Goal: Check status: Check status

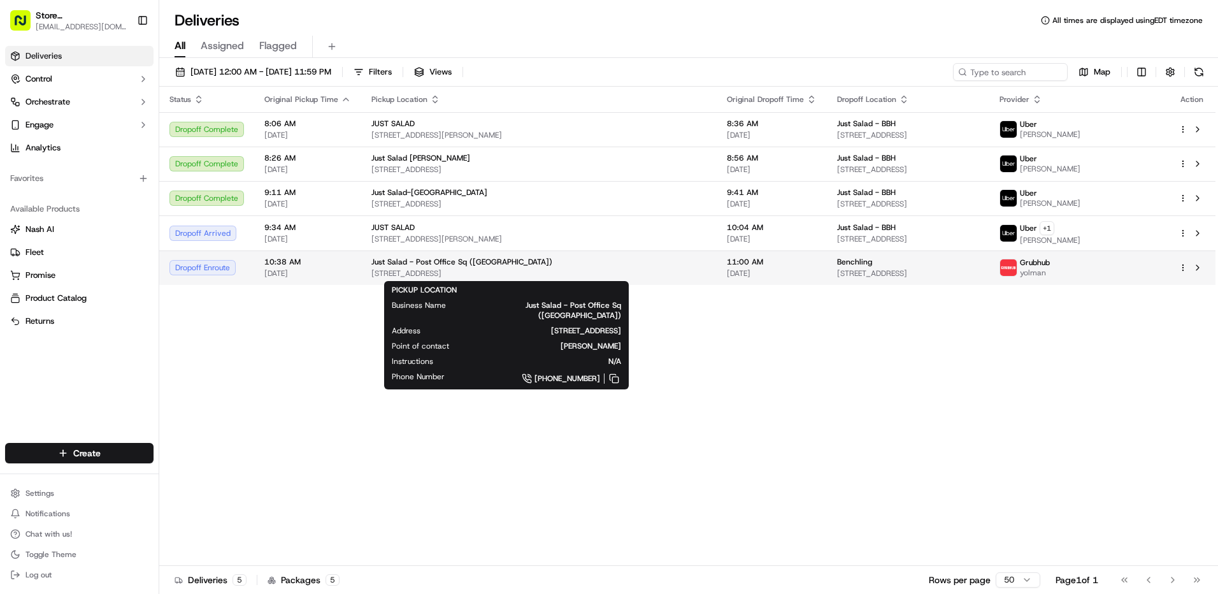
click at [614, 263] on div "Just Salad - Post Office Sq (BBH Building)" at bounding box center [539, 262] width 335 height 10
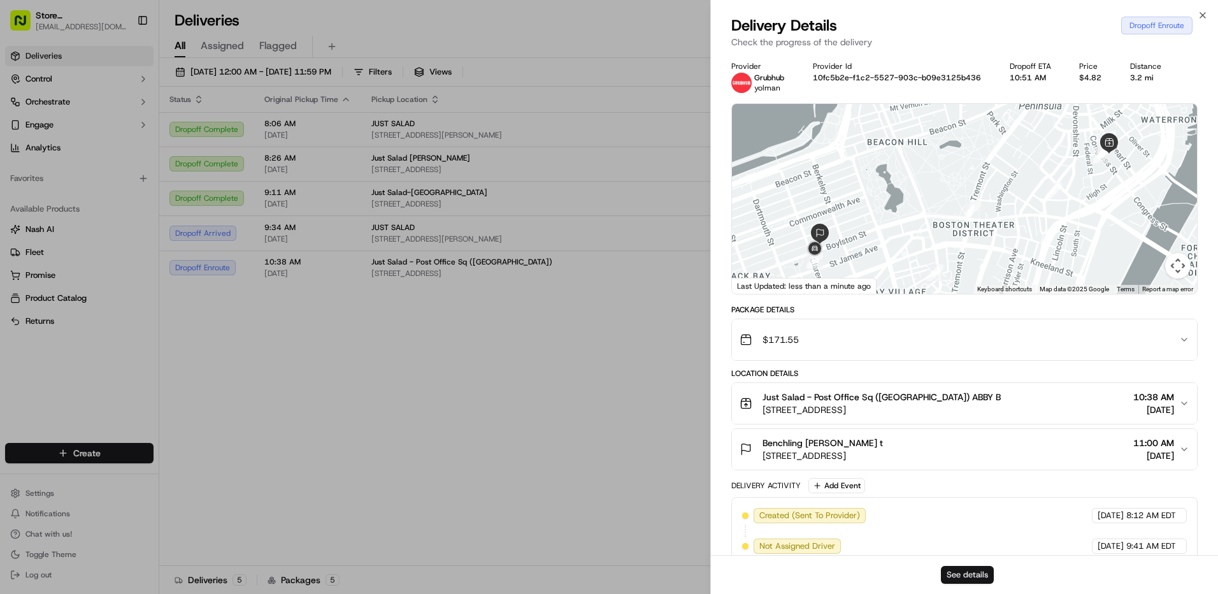
click at [981, 575] on button "See details" at bounding box center [967, 575] width 53 height 18
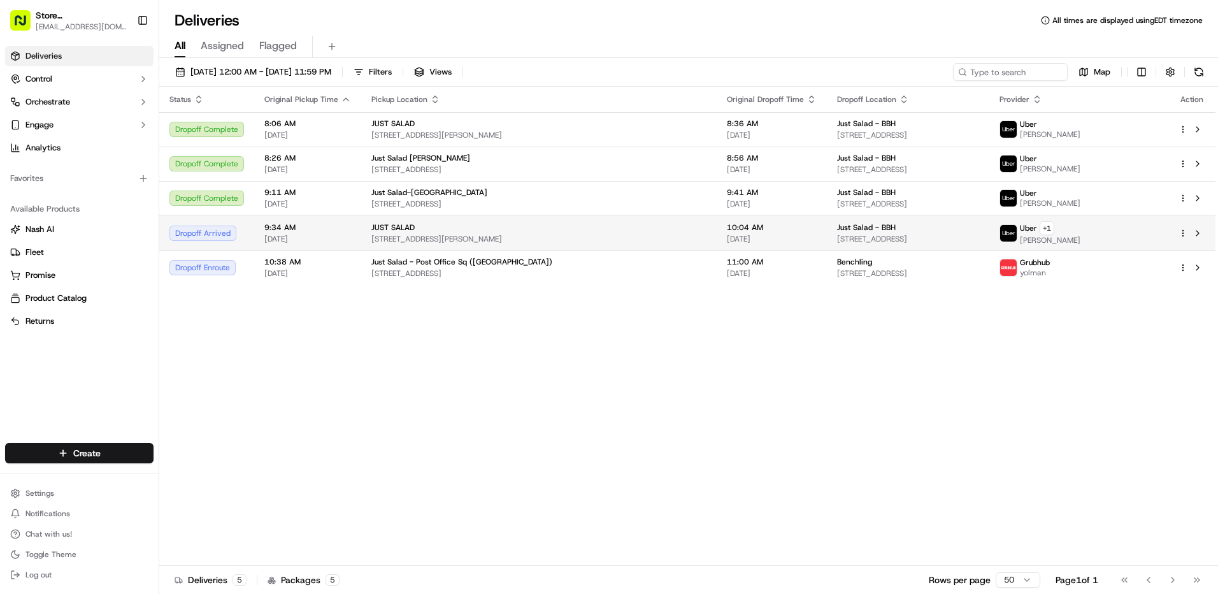
click at [366, 242] on td "JUST SALAD 222 Jacobs St ste 3, Cambridge, MA 02141, USA" at bounding box center [539, 232] width 356 height 35
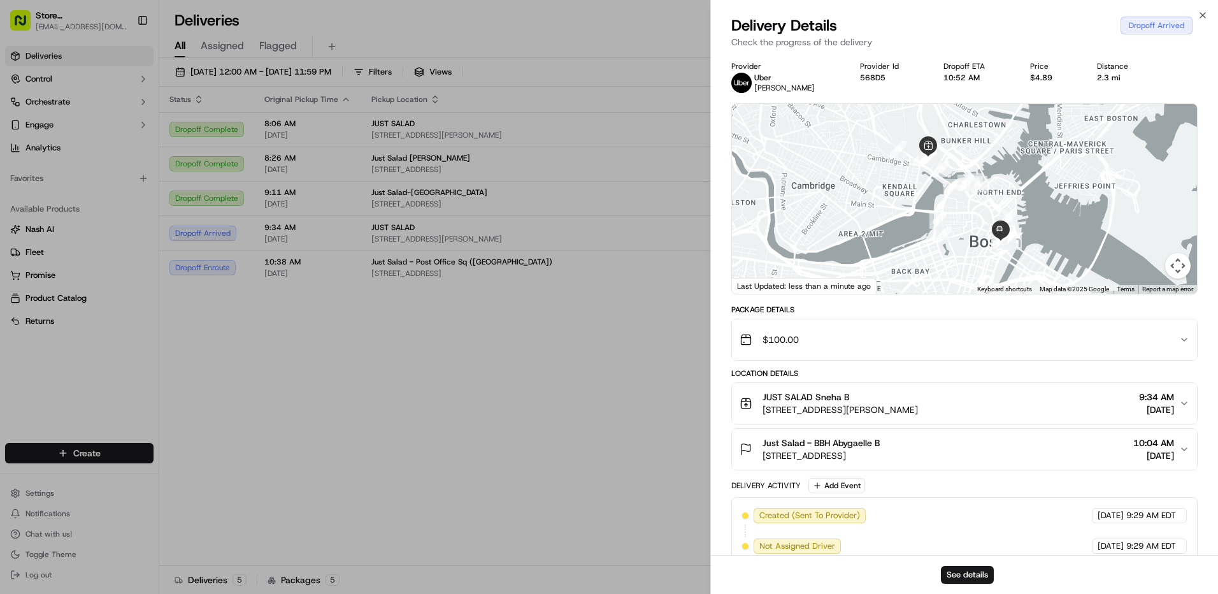
drag, startPoint x: 459, startPoint y: 229, endPoint x: 375, endPoint y: 258, distance: 88.3
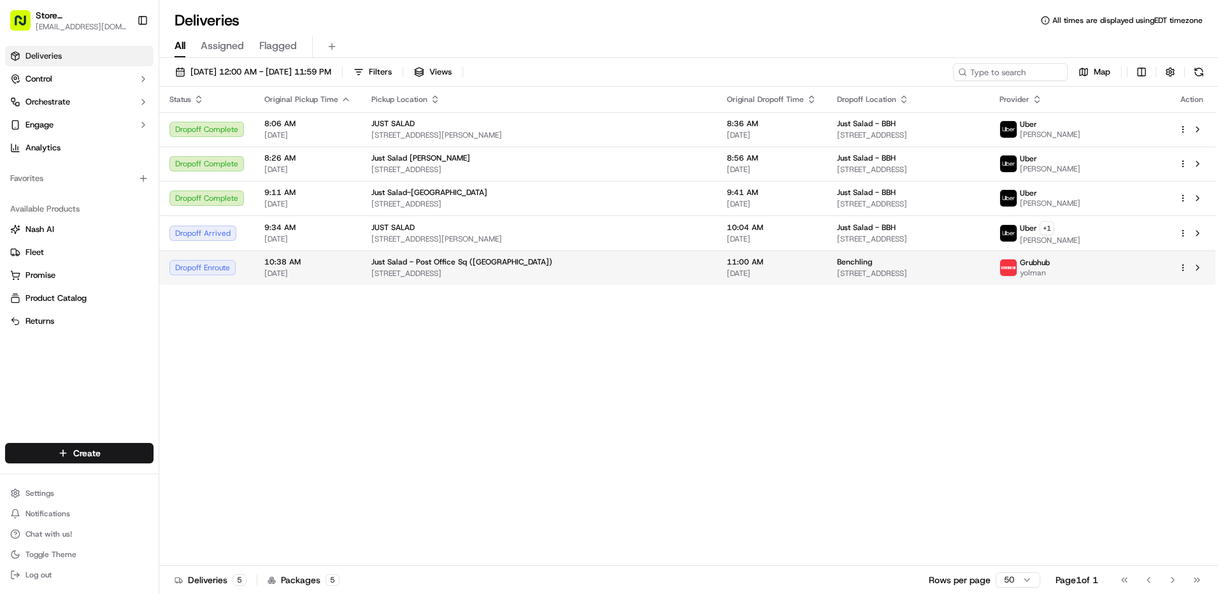
click at [526, 276] on span "[STREET_ADDRESS]" at bounding box center [539, 273] width 335 height 10
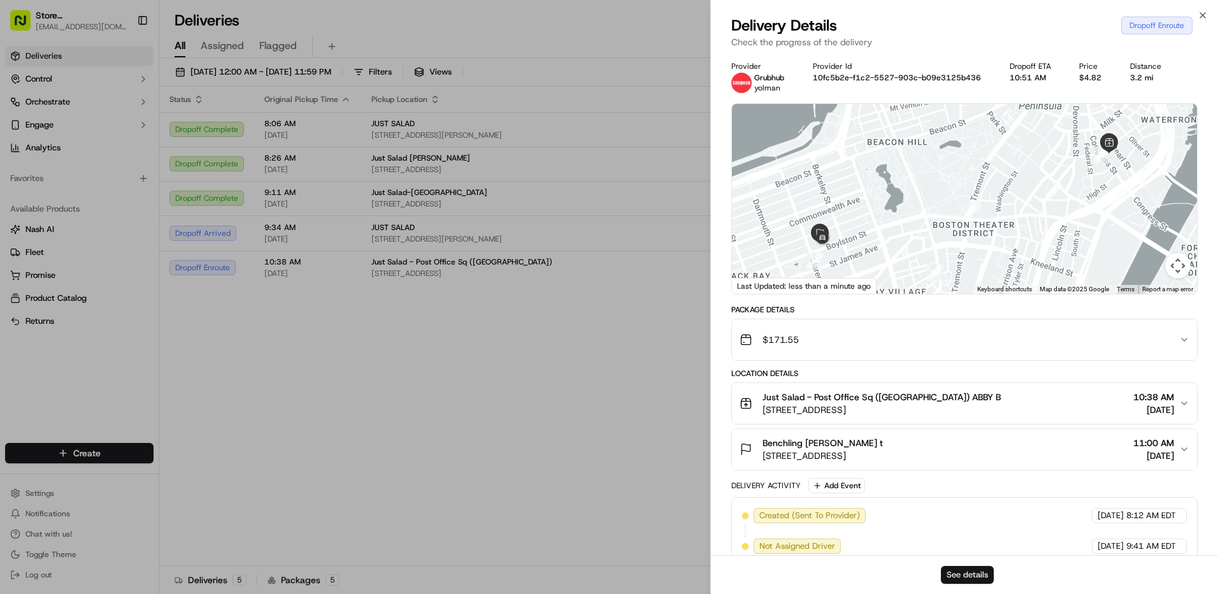
click at [985, 578] on button "See details" at bounding box center [967, 575] width 53 height 18
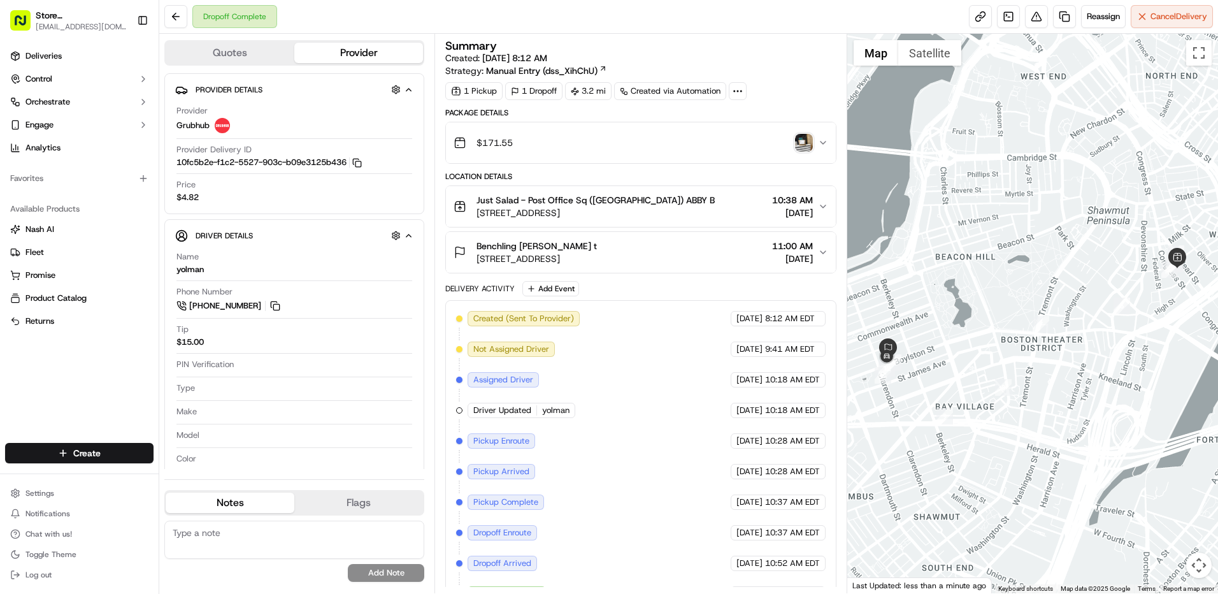
click at [801, 140] on img "button" at bounding box center [804, 143] width 18 height 18
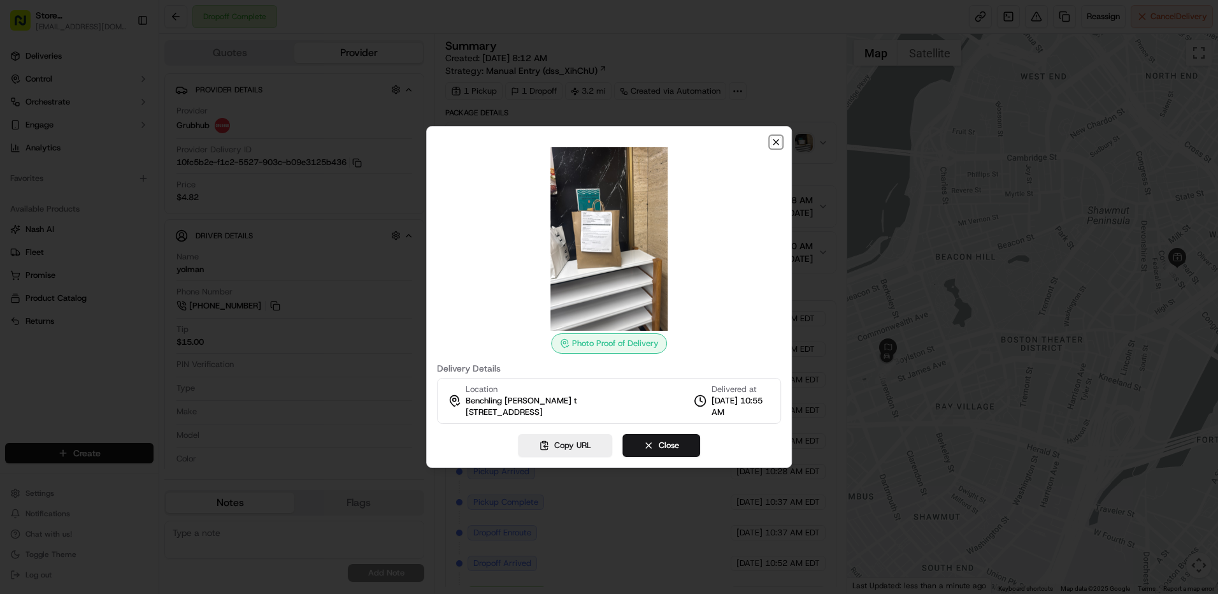
click at [776, 144] on icon "button" at bounding box center [776, 142] width 10 height 10
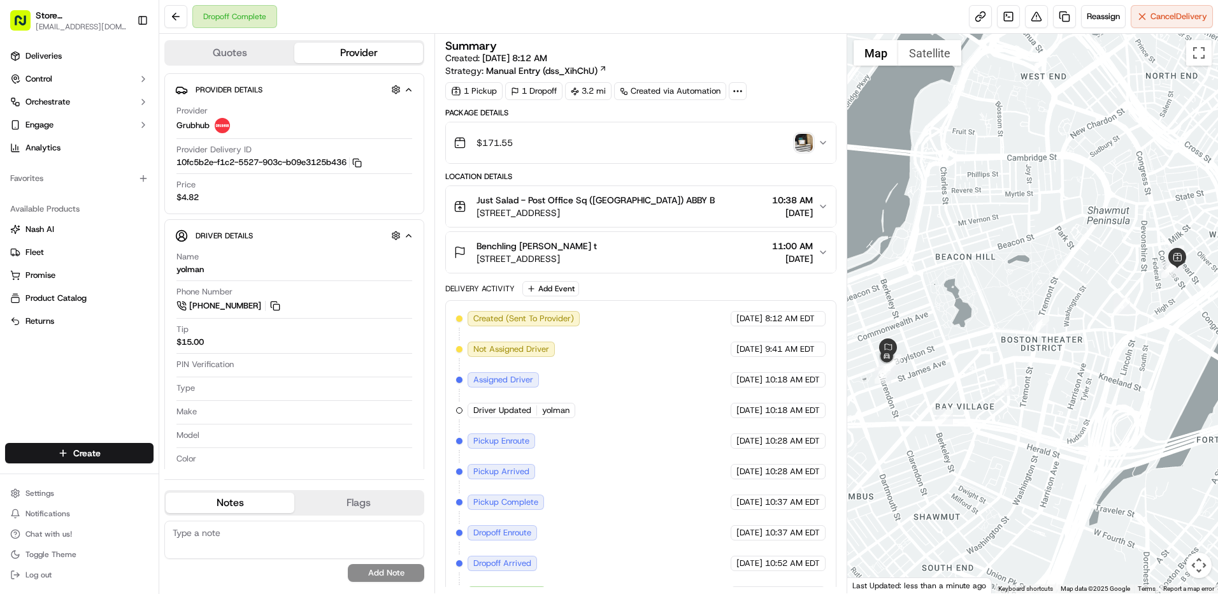
click at [820, 140] on icon "button" at bounding box center [823, 143] width 10 height 10
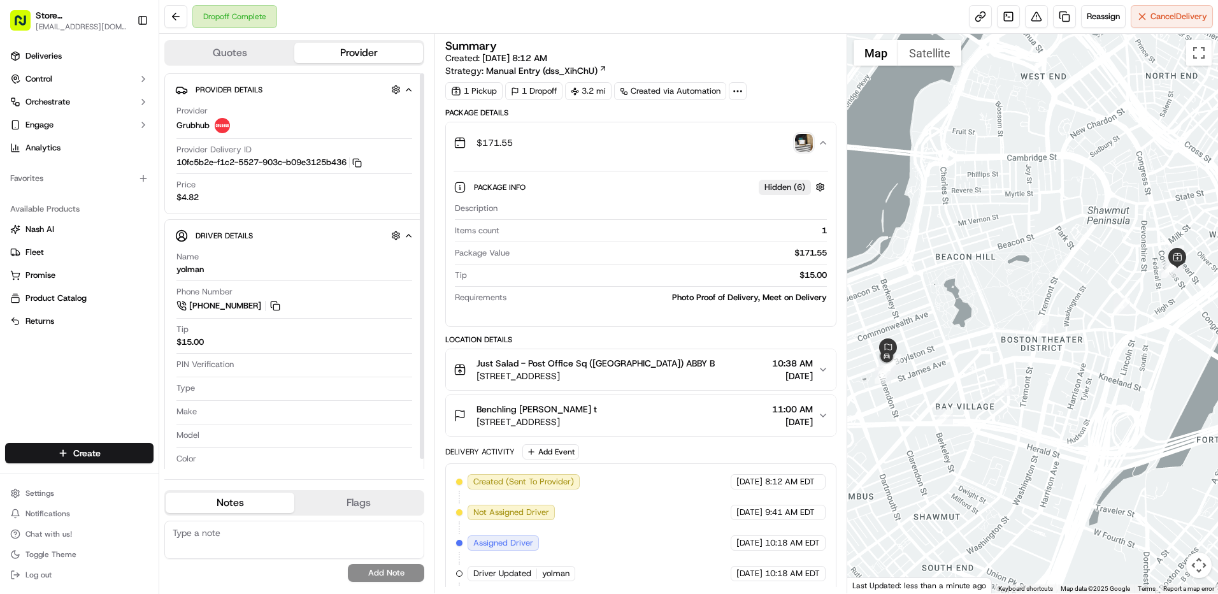
scroll to position [10, 0]
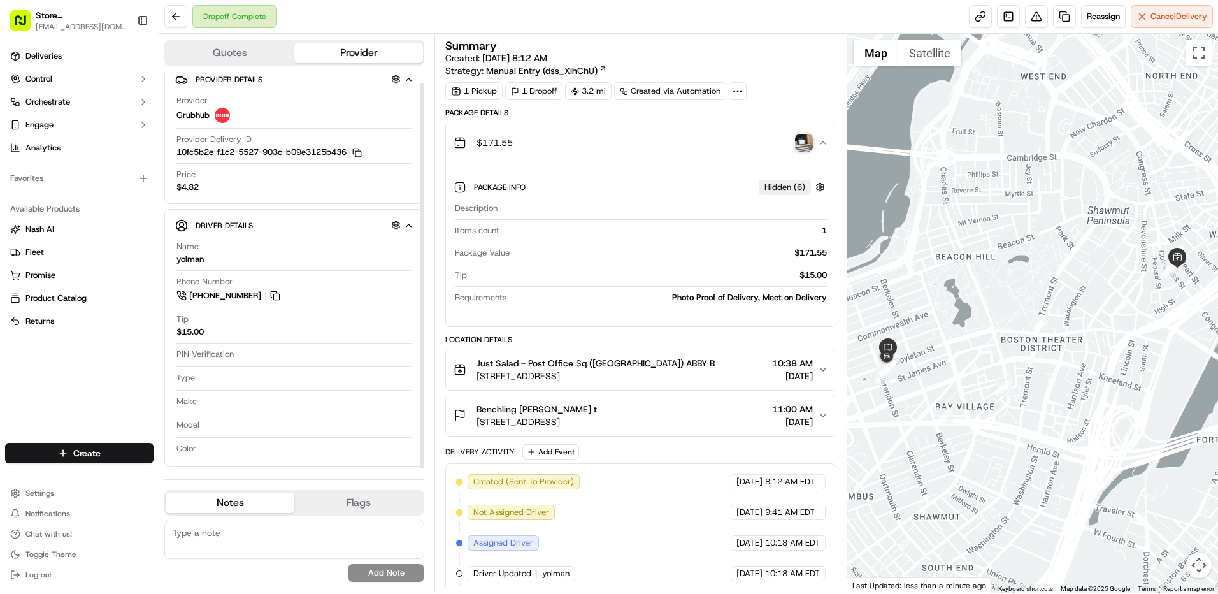
drag, startPoint x: 423, startPoint y: 242, endPoint x: 418, endPoint y: 273, distance: 32.3
click at [420, 273] on div at bounding box center [422, 276] width 4 height 386
click at [173, 15] on button at bounding box center [175, 16] width 23 height 23
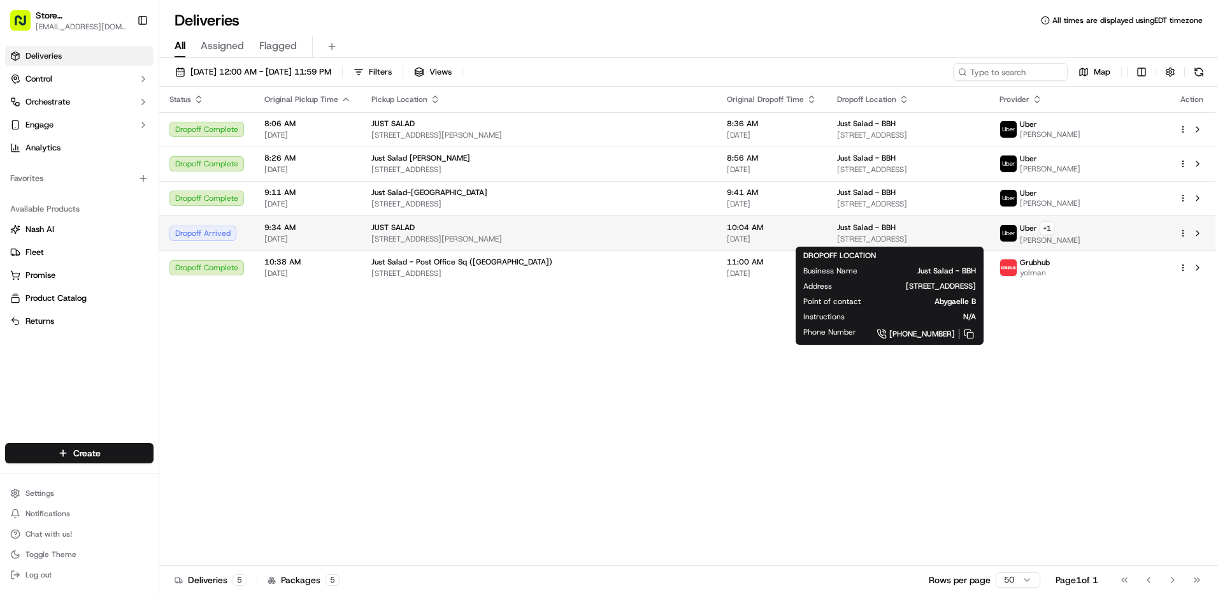
click at [957, 234] on span "[STREET_ADDRESS]" at bounding box center [908, 239] width 143 height 10
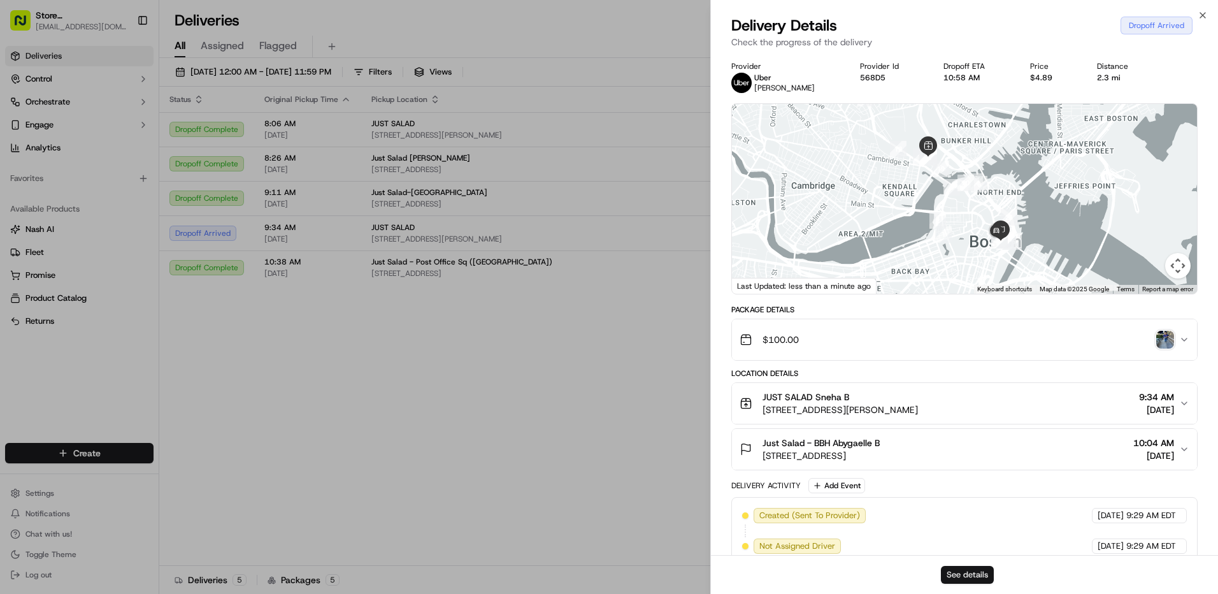
click at [964, 573] on button "See details" at bounding box center [967, 575] width 53 height 18
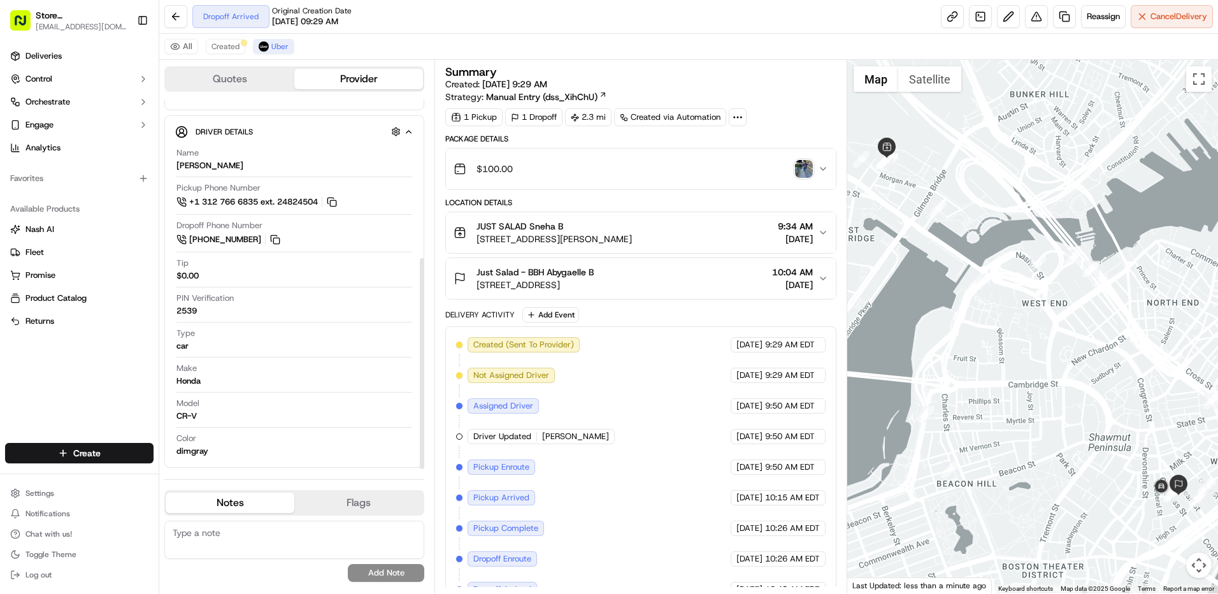
scroll to position [278, 0]
drag, startPoint x: 421, startPoint y: 231, endPoint x: 429, endPoint y: 391, distance: 160.8
click at [424, 391] on div at bounding box center [422, 363] width 4 height 211
